Goal: Find specific fact: Locate a discrete piece of known information

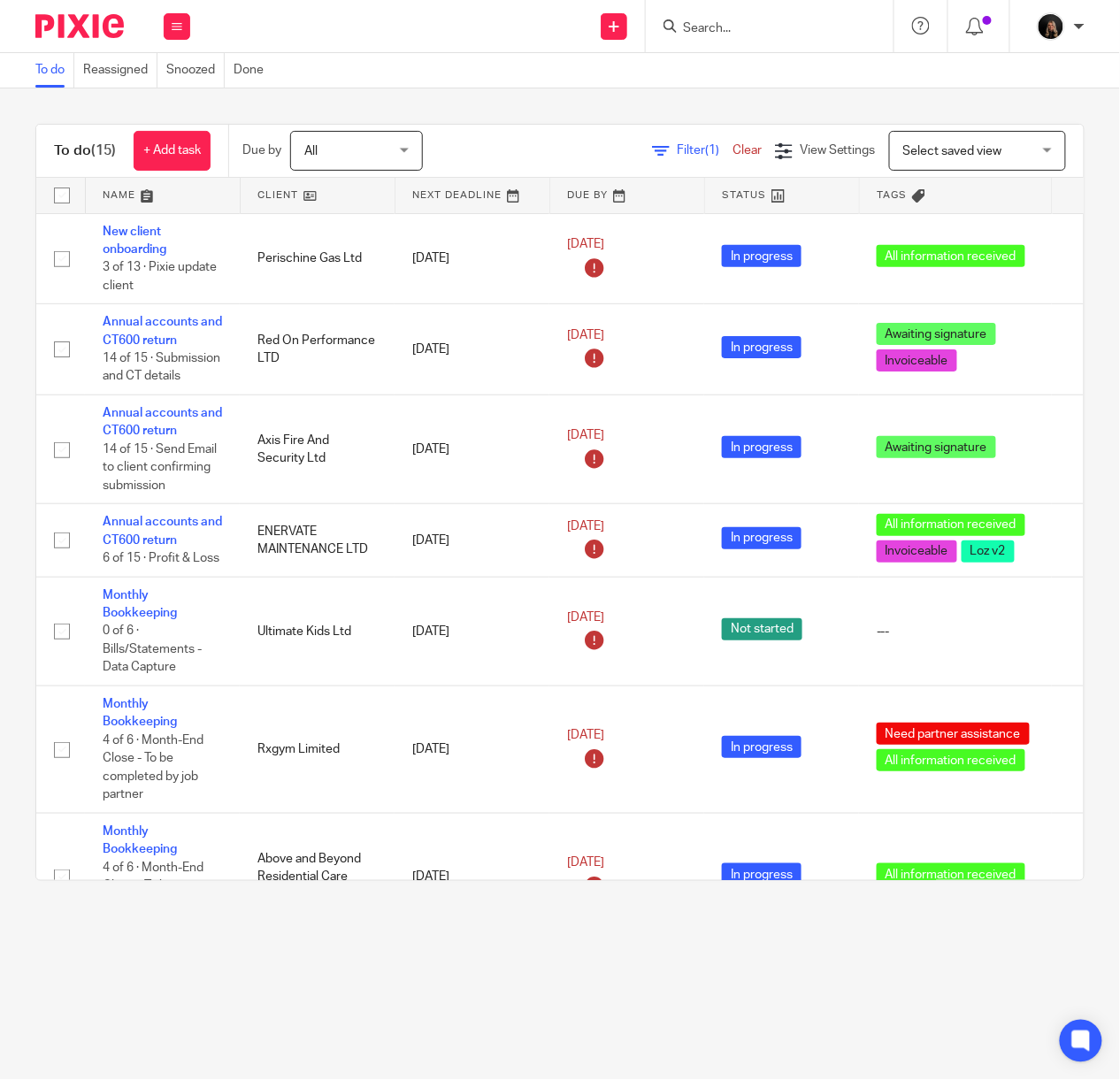
click at [104, 25] on img at bounding box center [79, 26] width 88 height 24
drag, startPoint x: 85, startPoint y: 25, endPoint x: 103, endPoint y: 11, distance: 22.8
click at [85, 25] on img at bounding box center [79, 26] width 88 height 24
click at [76, 26] on img at bounding box center [79, 26] width 88 height 24
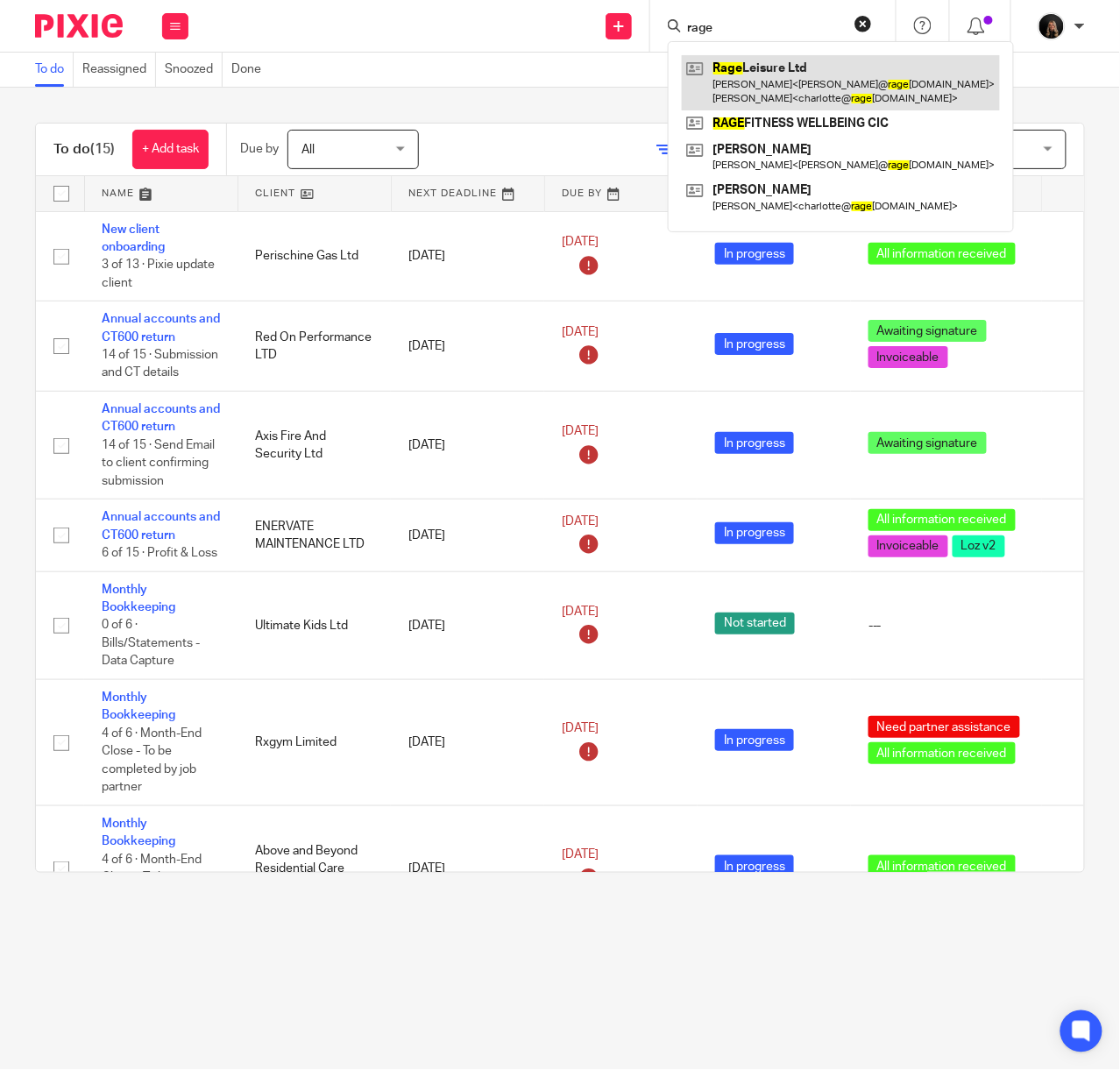
type input "rage"
click at [781, 96] on link at bounding box center [841, 82] width 318 height 54
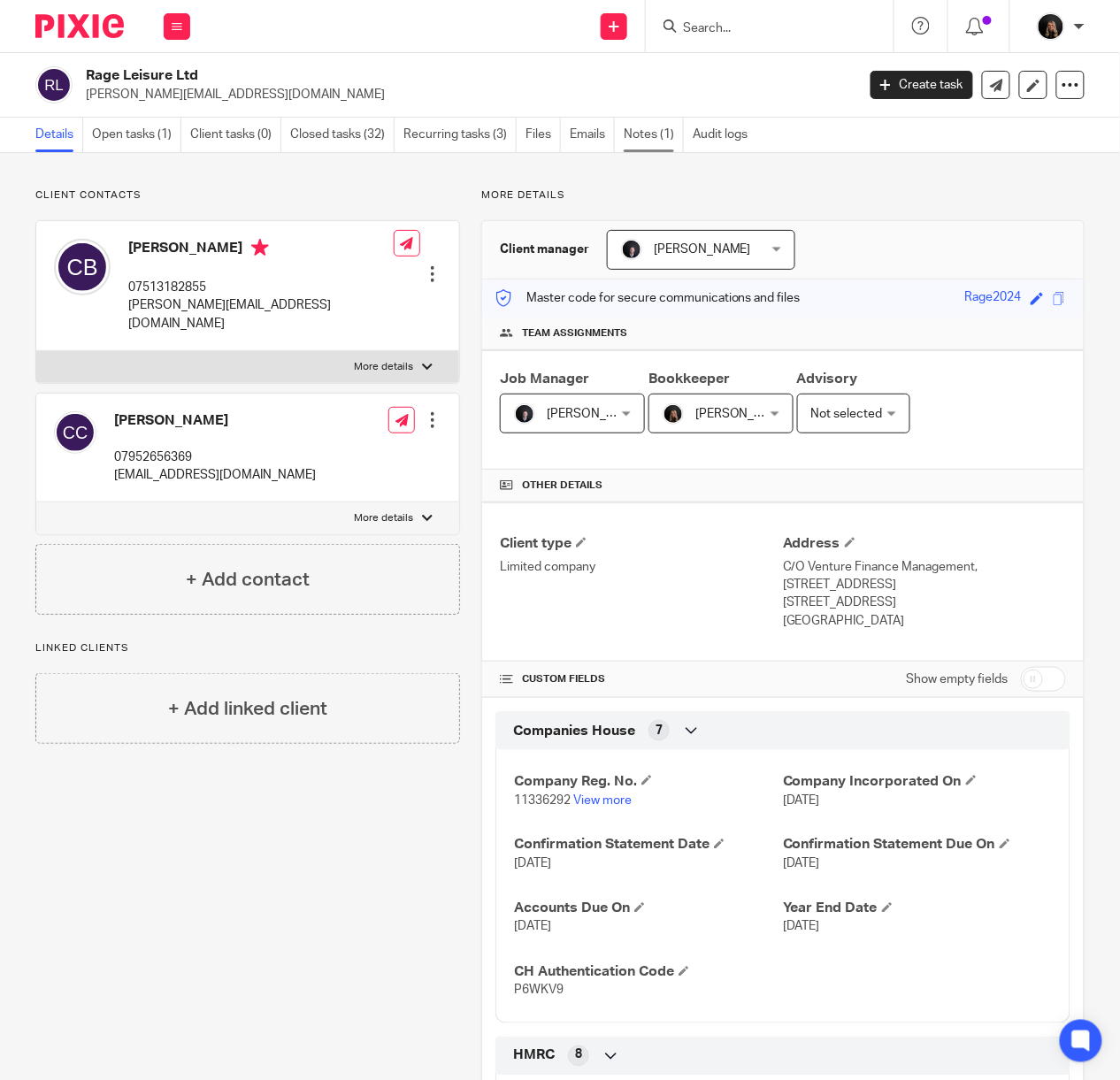
click at [652, 132] on link "Notes (1)" at bounding box center [654, 135] width 60 height 35
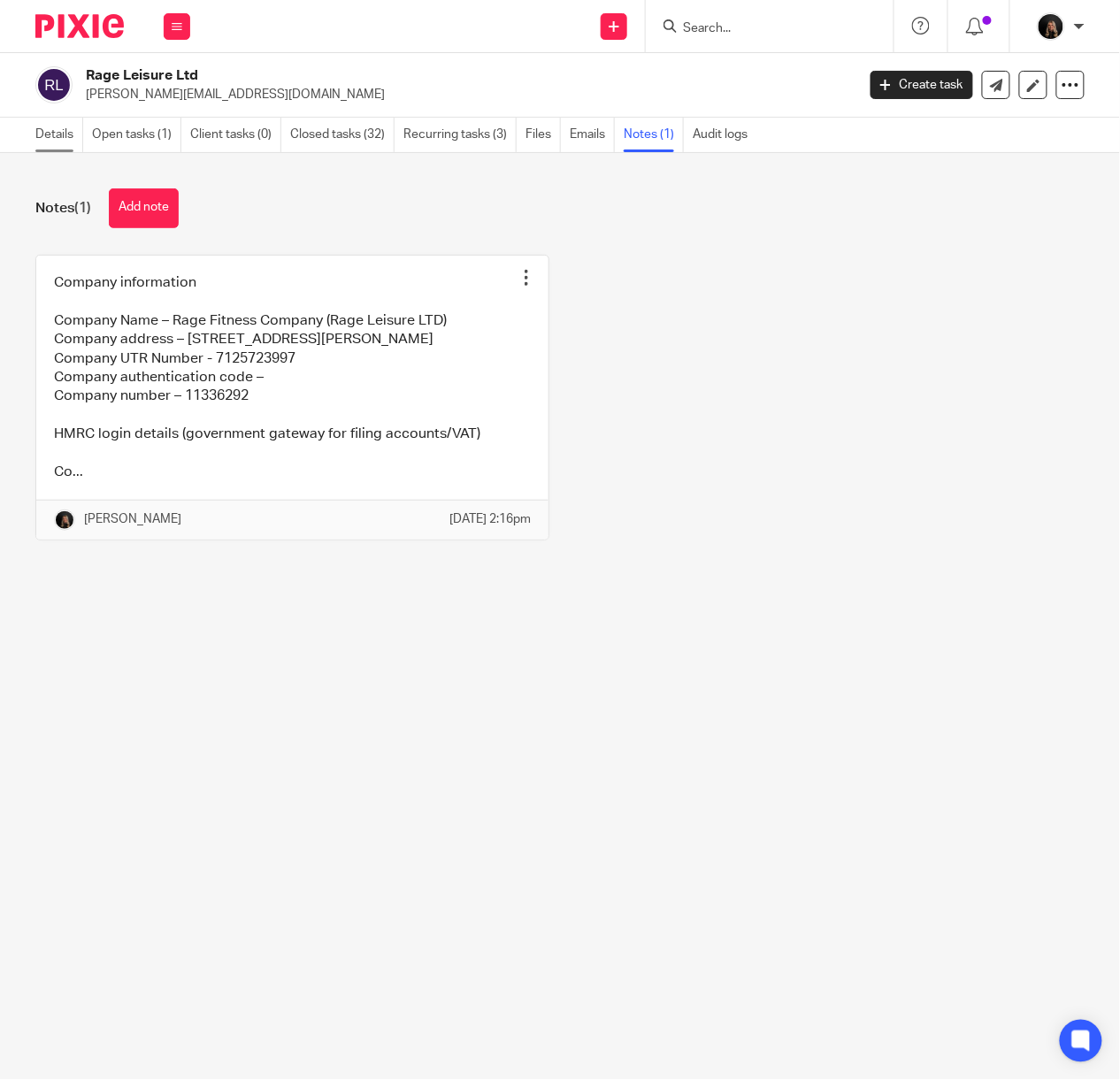
click at [43, 133] on link "Details" at bounding box center [59, 135] width 48 height 35
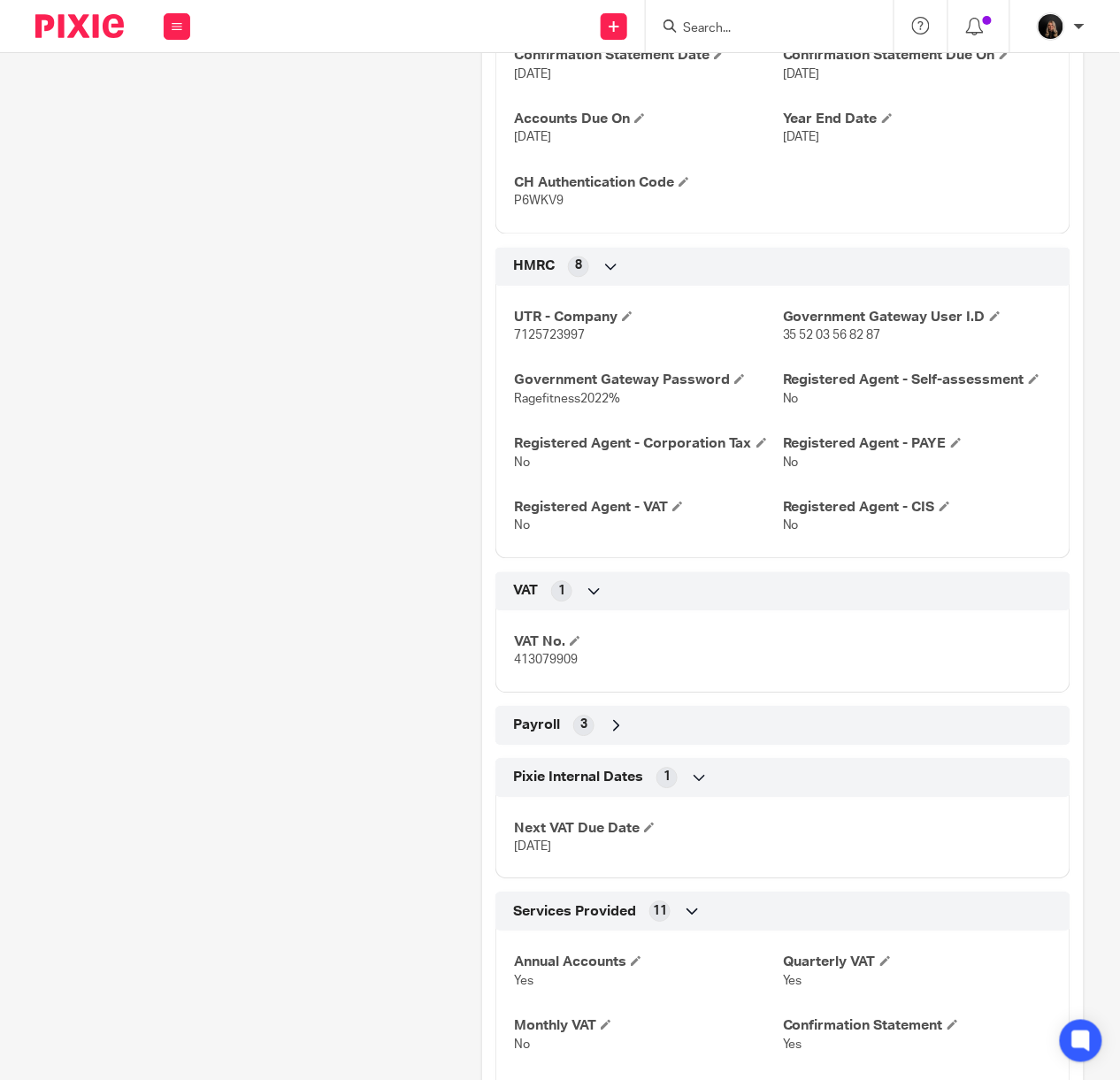
scroll to position [944, 0]
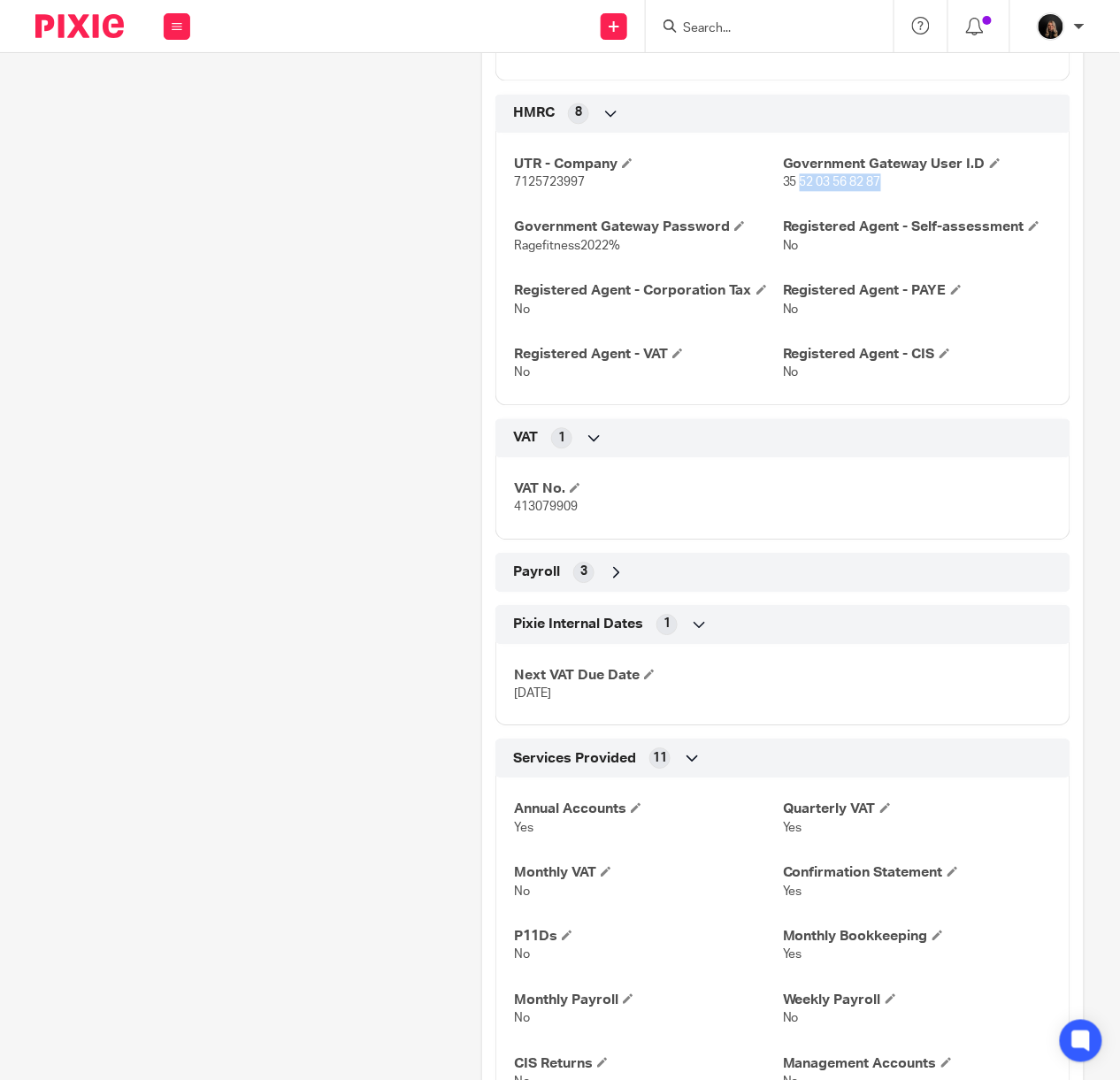
drag, startPoint x: 874, startPoint y: 187, endPoint x: 790, endPoint y: 186, distance: 84.0
click at [790, 186] on p "35 52 03 56 82 87" at bounding box center [918, 182] width 269 height 17
click at [811, 188] on span "35 52 03 56 82 87" at bounding box center [832, 183] width 98 height 13
click at [872, 195] on div "UTR - Company 7125723997 Government Gateway User I.D 35 52 03 56 82 87 Governme…" at bounding box center [783, 262] width 575 height 286
drag, startPoint x: 879, startPoint y: 184, endPoint x: 770, endPoint y: 187, distance: 109.0
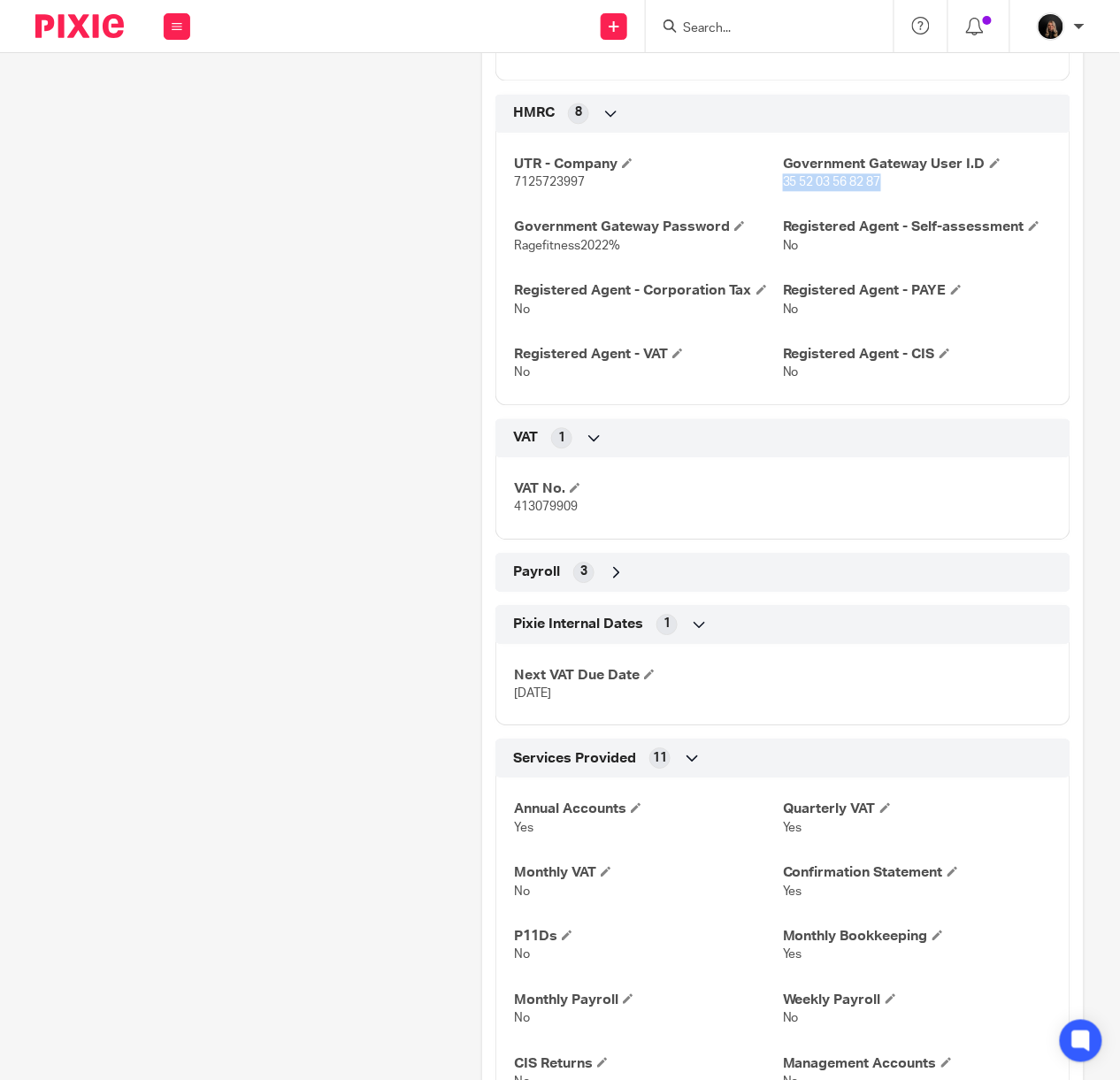
click at [783, 187] on p "35 52 03 56 82 87" at bounding box center [918, 182] width 269 height 17
click at [893, 182] on p "35 52 03 56 82 87" at bounding box center [918, 182] width 269 height 17
drag, startPoint x: 893, startPoint y: 182, endPoint x: 773, endPoint y: 181, distance: 120.0
click at [783, 181] on p "35 52 03 56 82 87" at bounding box center [918, 182] width 269 height 17
copy span "35 52 03 56 82 87"
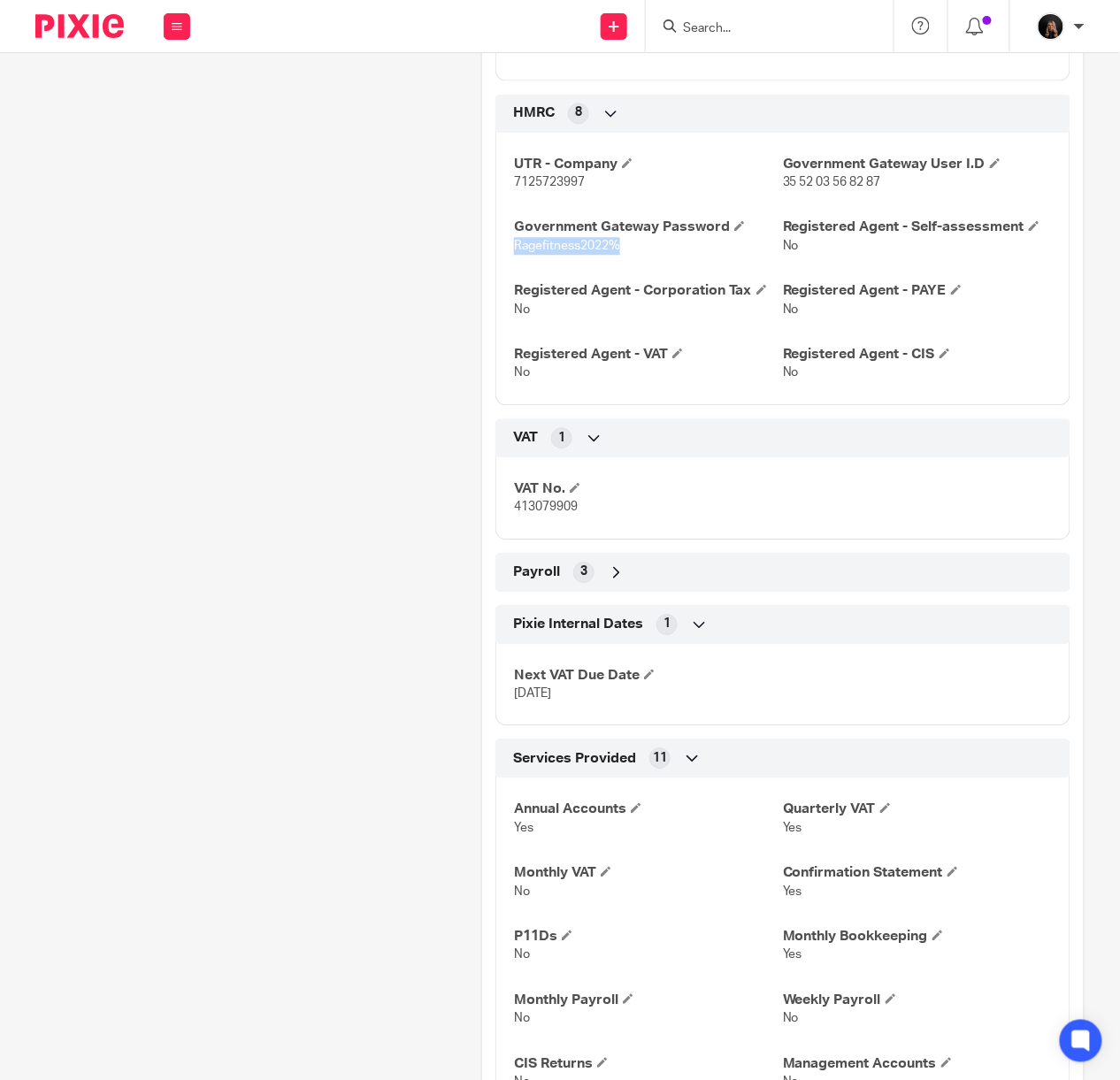
drag, startPoint x: 621, startPoint y: 247, endPoint x: 508, endPoint y: 248, distance: 113.0
click at [514, 248] on p "Ragefitness2022%" at bounding box center [649, 246] width 269 height 17
copy span "Ragefitness2022%"
